Goal: Find specific page/section: Find specific page/section

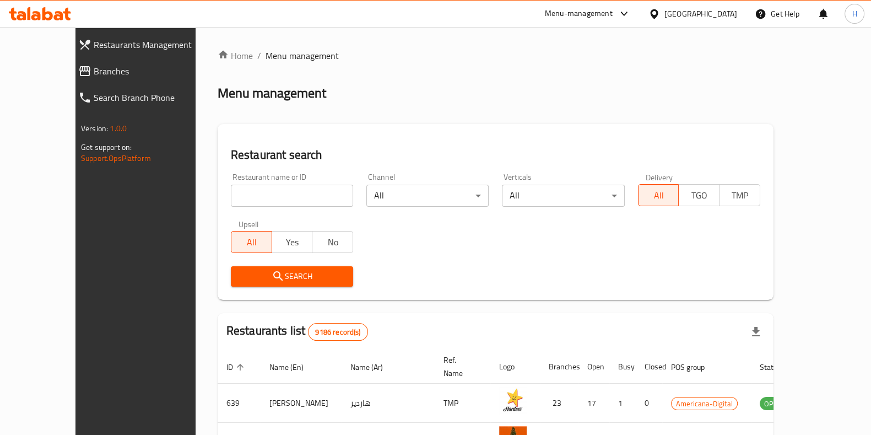
click at [284, 195] on input "search" at bounding box center [292, 196] width 122 height 22
click at [613, 12] on div "Menu-management" at bounding box center [579, 13] width 68 height 13
click at [576, 117] on div "Restaurant-Management" at bounding box center [572, 121] width 87 height 12
